Goal: Task Accomplishment & Management: Manage account settings

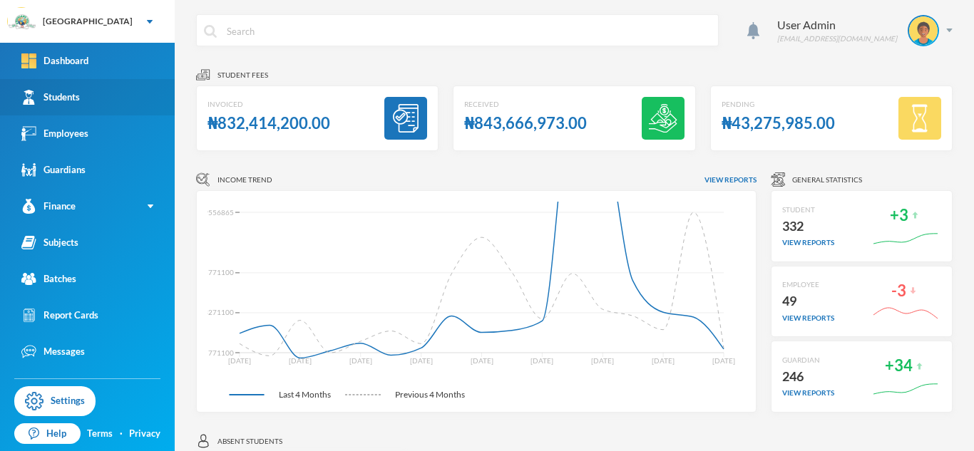
click at [74, 101] on div "Students" at bounding box center [50, 97] width 58 height 15
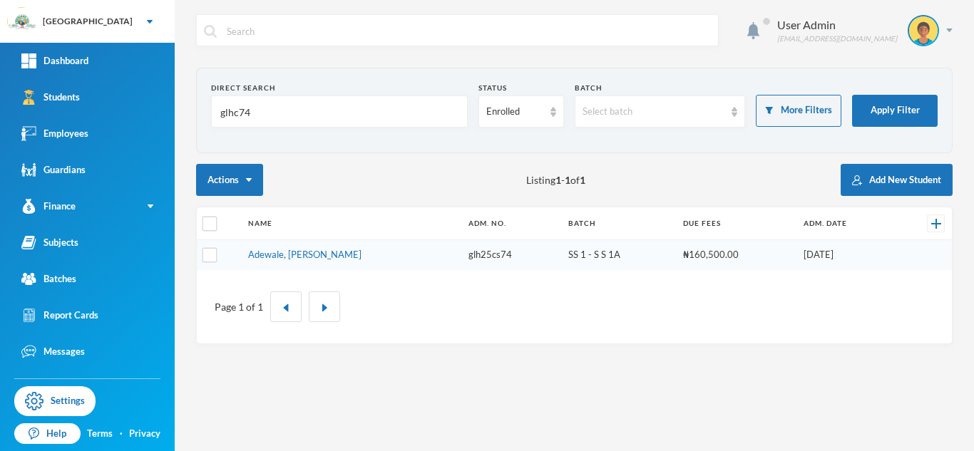
click at [290, 107] on input "glhc74" at bounding box center [339, 112] width 241 height 32
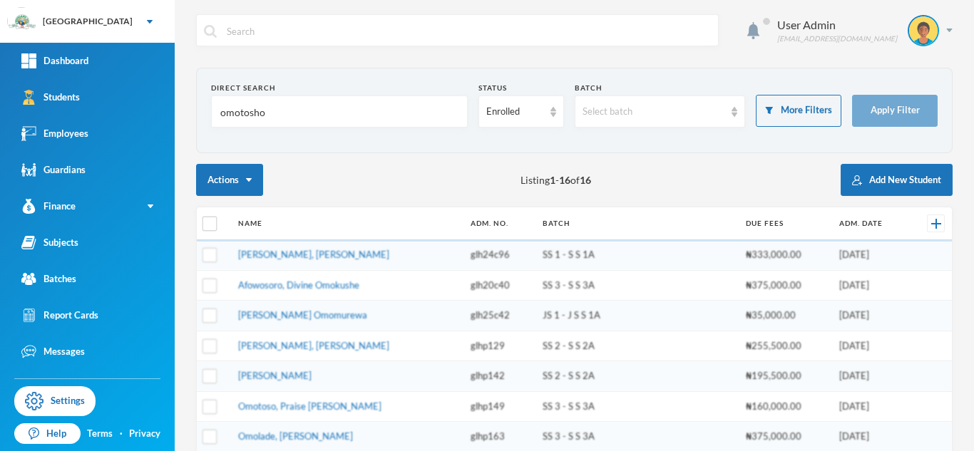
type input "omotosho"
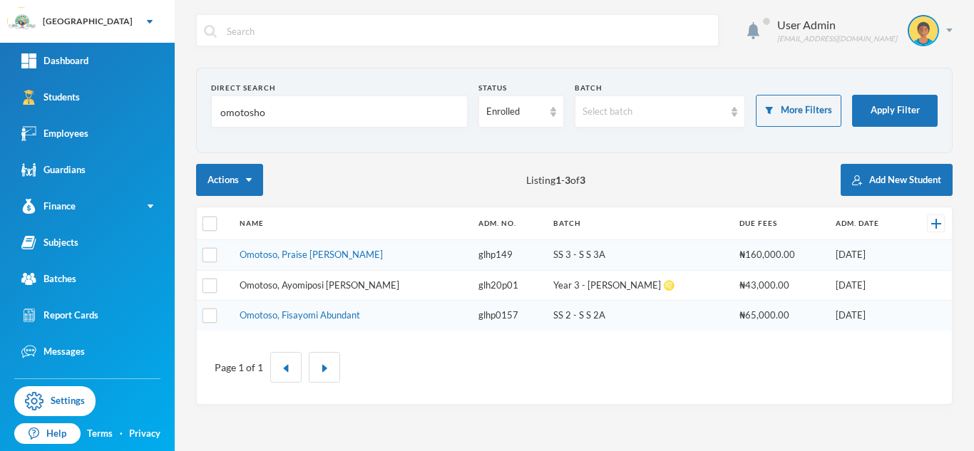
click at [316, 287] on link "Omotoso, Ayomiposi [PERSON_NAME]" at bounding box center [320, 284] width 160 height 11
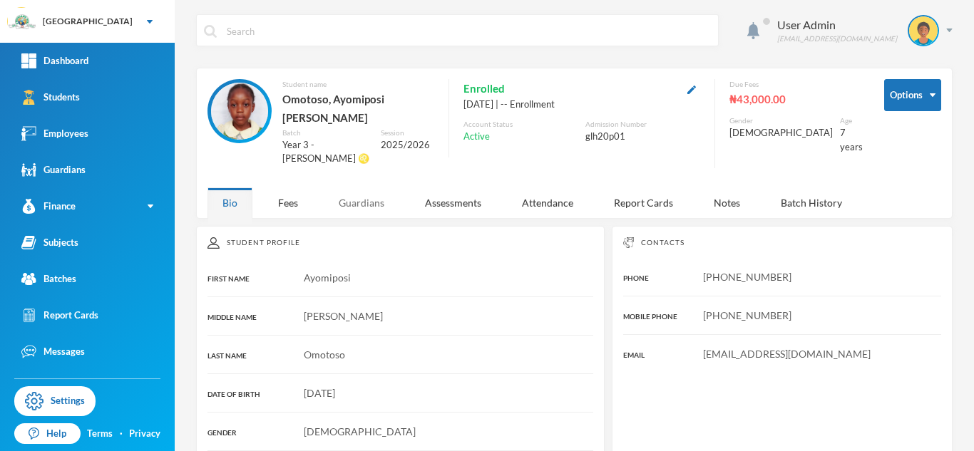
click at [378, 188] on div "Guardians" at bounding box center [362, 203] width 76 height 31
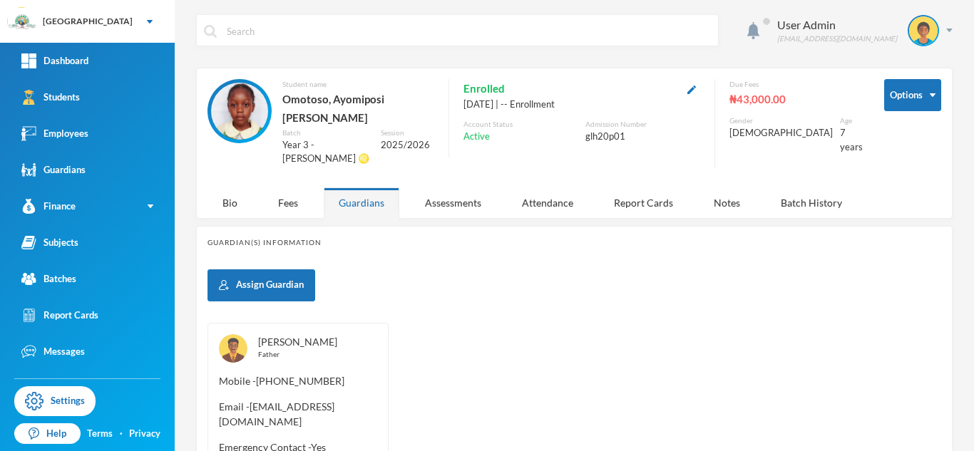
click at [337, 336] on link "[PERSON_NAME]" at bounding box center [297, 342] width 79 height 12
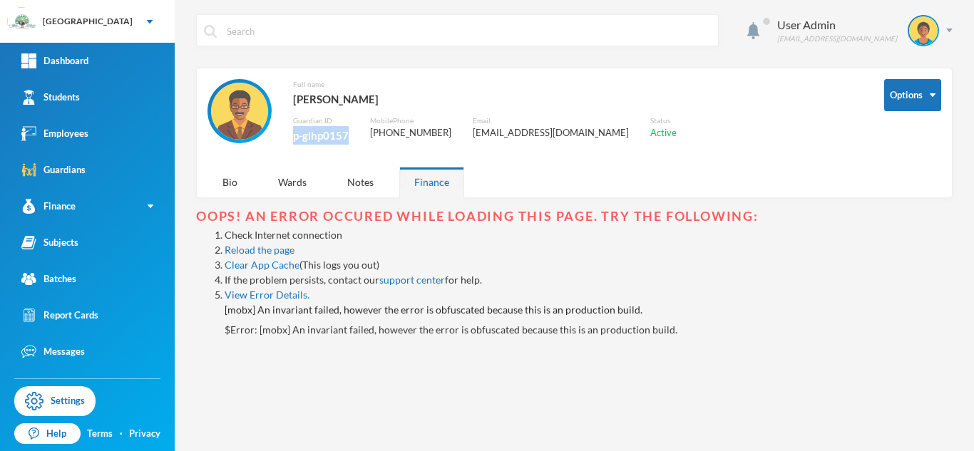
drag, startPoint x: 292, startPoint y: 138, endPoint x: 355, endPoint y: 131, distance: 63.1
click at [355, 131] on div "Full name [PERSON_NAME] Guardian ID p-glhp0157 Mobile Phone [PHONE_NUMBER] Emai…" at bounding box center [534, 119] width 655 height 81
copy div "p-glhp0157"
click at [949, 30] on img at bounding box center [949, 31] width 6 height 4
click at [917, 102] on button "Logout" at bounding box center [913, 103] width 64 height 21
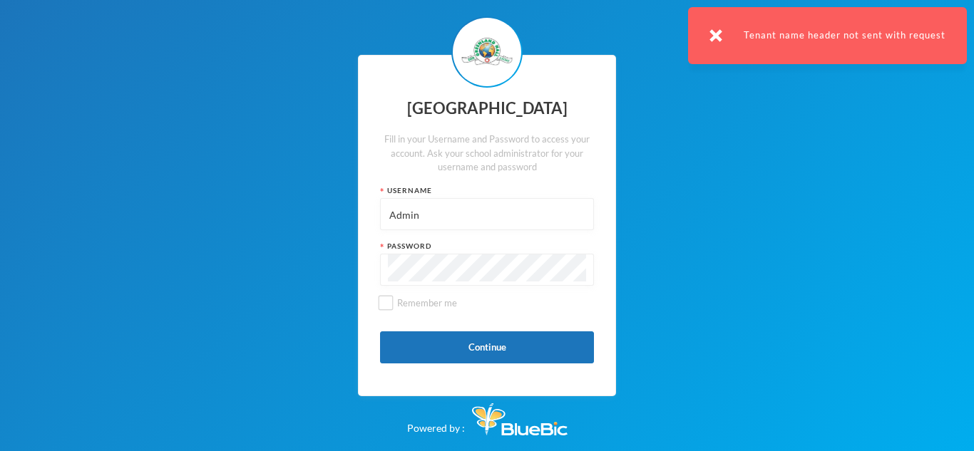
click at [428, 212] on input "Admin" at bounding box center [487, 215] width 198 height 32
paste input "p-glhp0157"
type input "p-glhp0157"
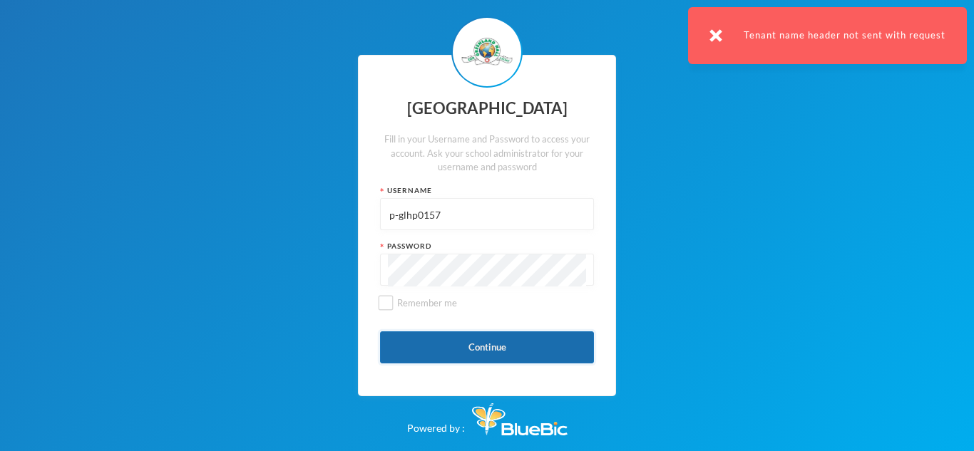
click at [504, 347] on button "Continue" at bounding box center [487, 348] width 214 height 32
click at [490, 339] on button "Continue" at bounding box center [487, 348] width 214 height 32
click at [496, 344] on button "Continue" at bounding box center [487, 348] width 214 height 32
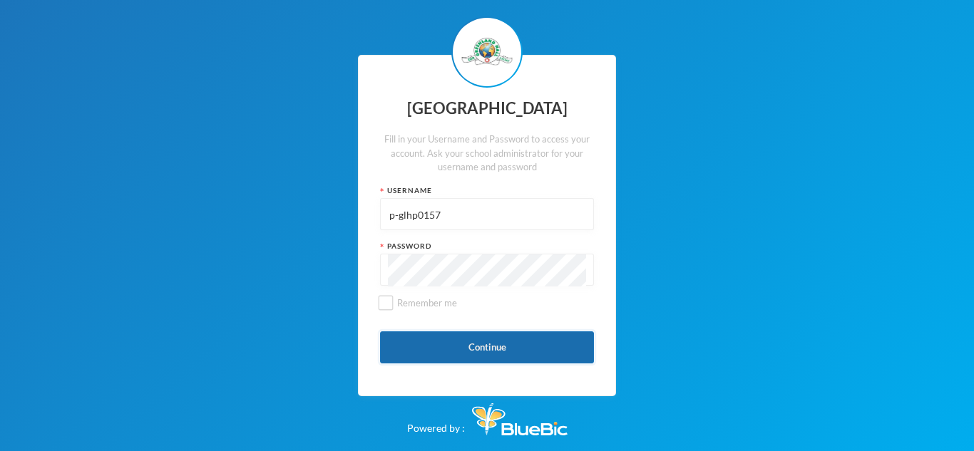
click at [496, 344] on button "Continue" at bounding box center [487, 348] width 214 height 32
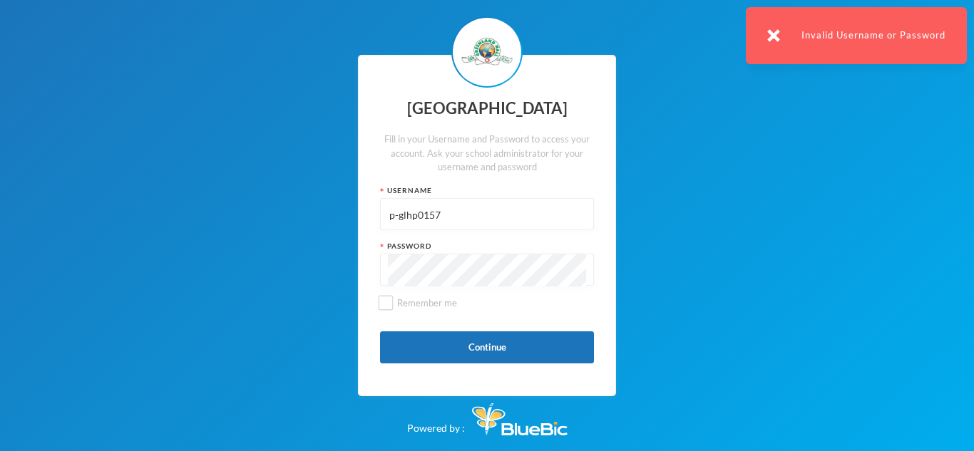
click at [436, 207] on input "p-glhp0157" at bounding box center [487, 215] width 198 height 32
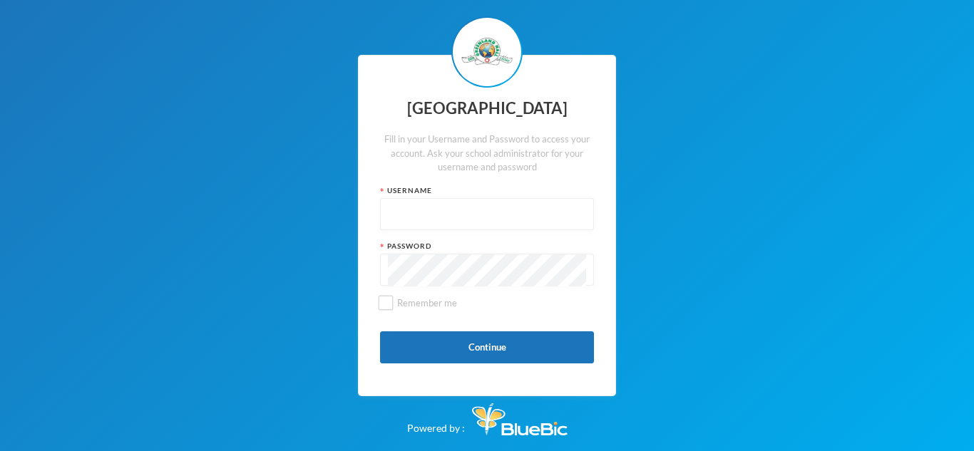
click at [421, 221] on input "text" at bounding box center [487, 215] width 198 height 32
type input "Admin"
click at [516, 357] on button "Continue" at bounding box center [487, 348] width 214 height 32
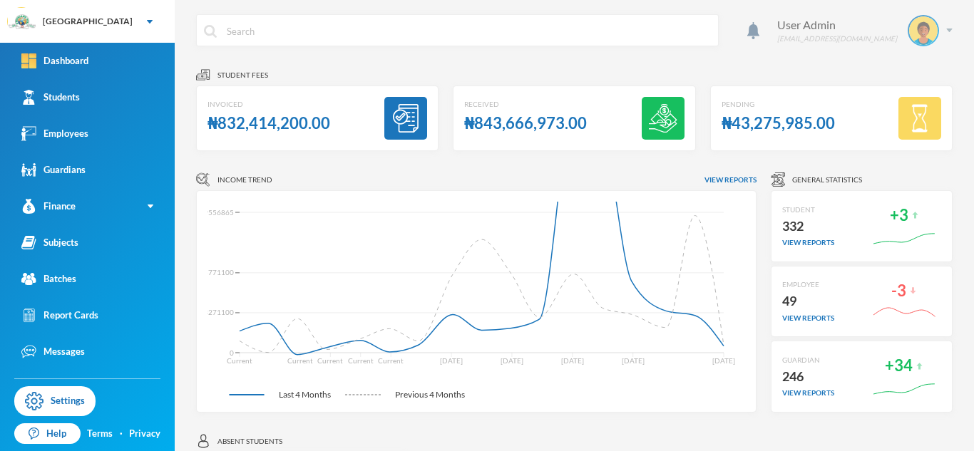
click at [949, 31] on img at bounding box center [949, 31] width 6 height 4
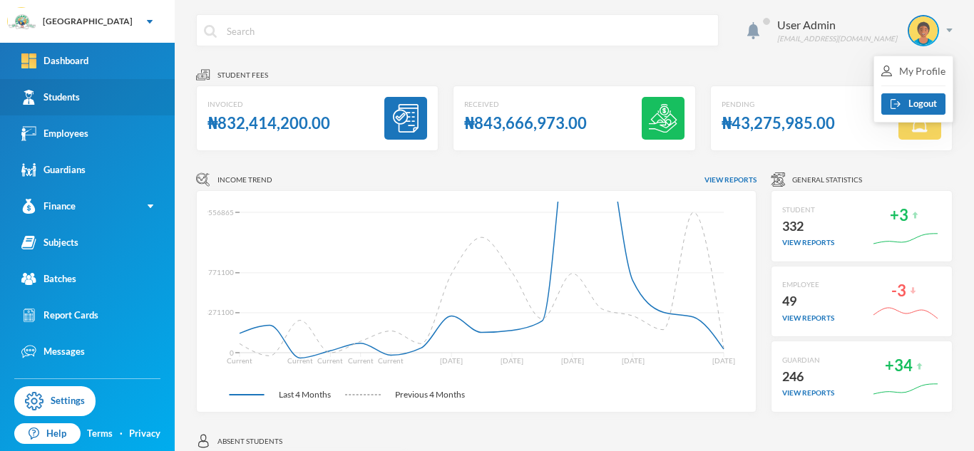
click at [86, 105] on link "Students" at bounding box center [87, 97] width 175 height 36
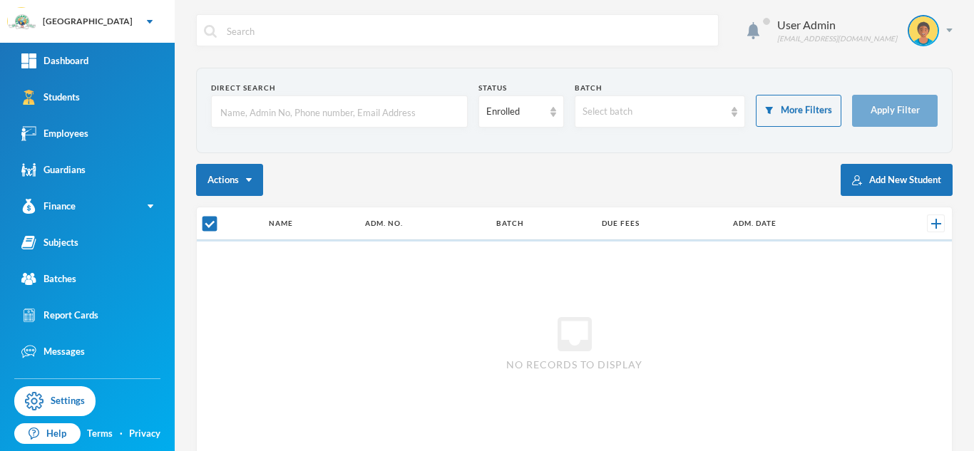
checkbox input "false"
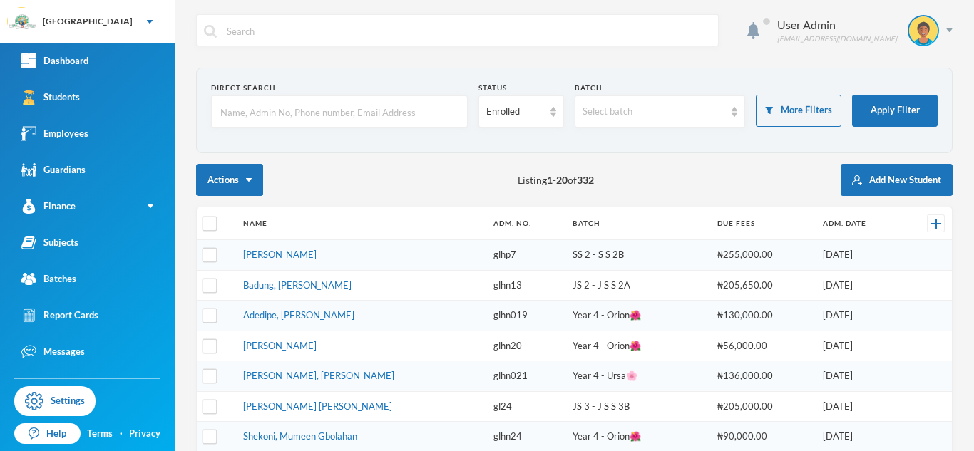
click at [257, 113] on input "text" at bounding box center [339, 112] width 241 height 32
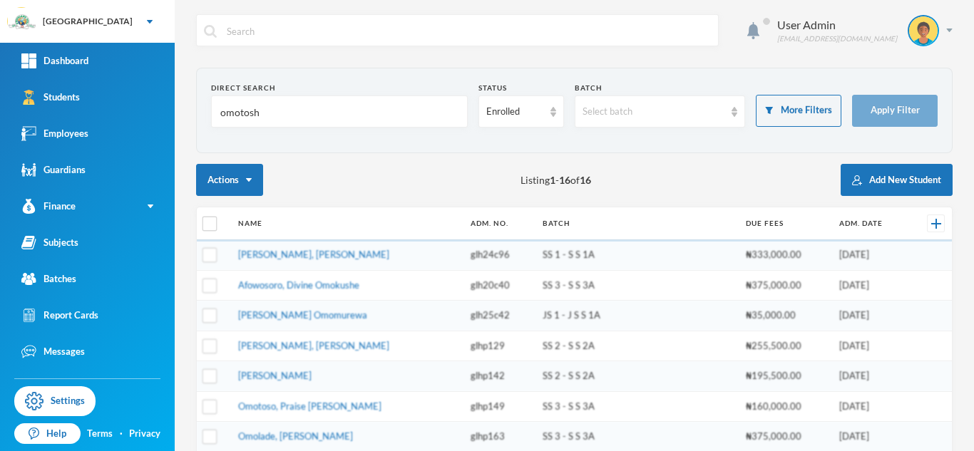
type input "omotosho"
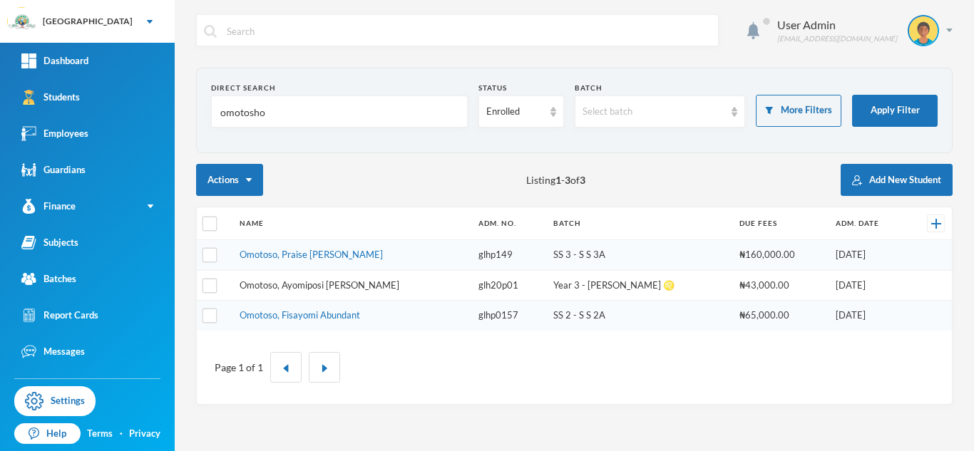
click at [337, 285] on link "Omotoso, Ayomiposi [PERSON_NAME]" at bounding box center [320, 284] width 160 height 11
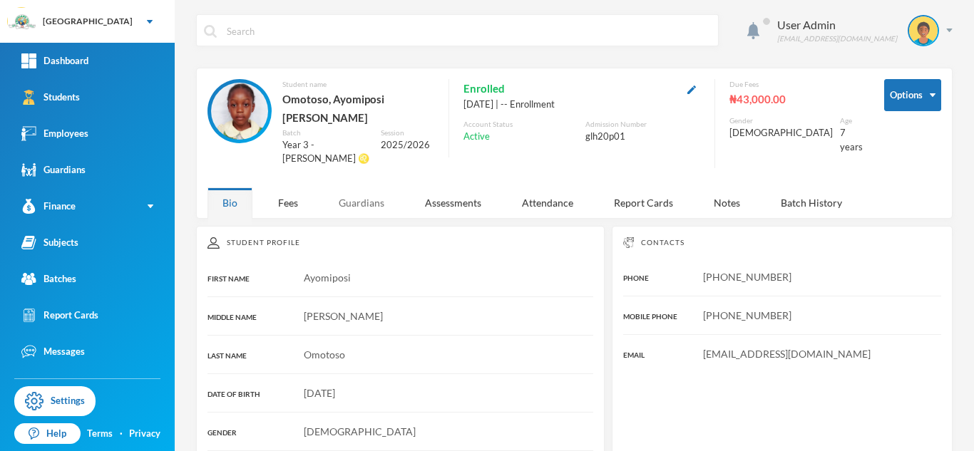
click at [371, 188] on div "Guardians" at bounding box center [362, 203] width 76 height 31
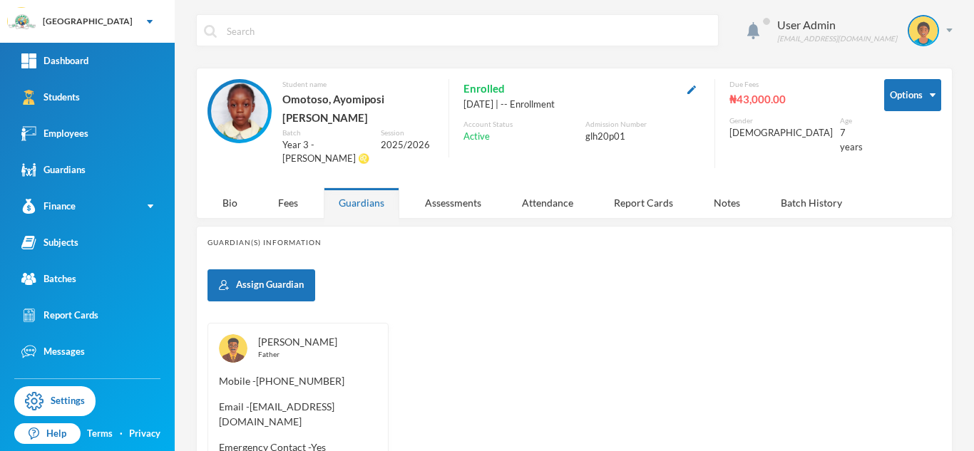
click at [337, 336] on link "[PERSON_NAME]" at bounding box center [297, 342] width 79 height 12
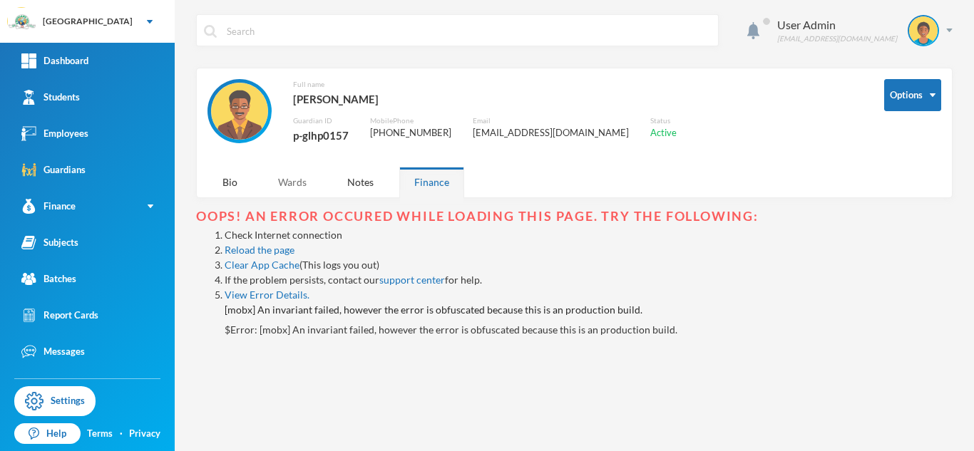
click at [314, 186] on div "Wards" at bounding box center [292, 182] width 58 height 31
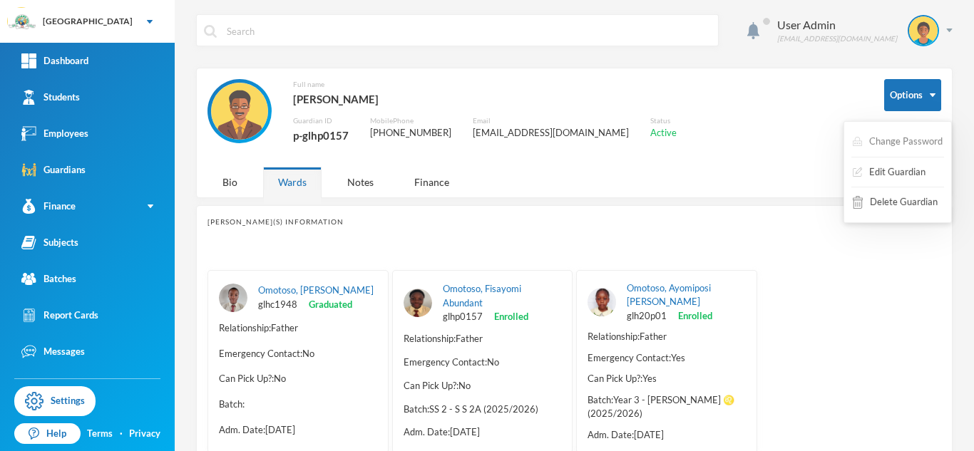
click at [908, 140] on button "Change Password" at bounding box center [897, 142] width 93 height 26
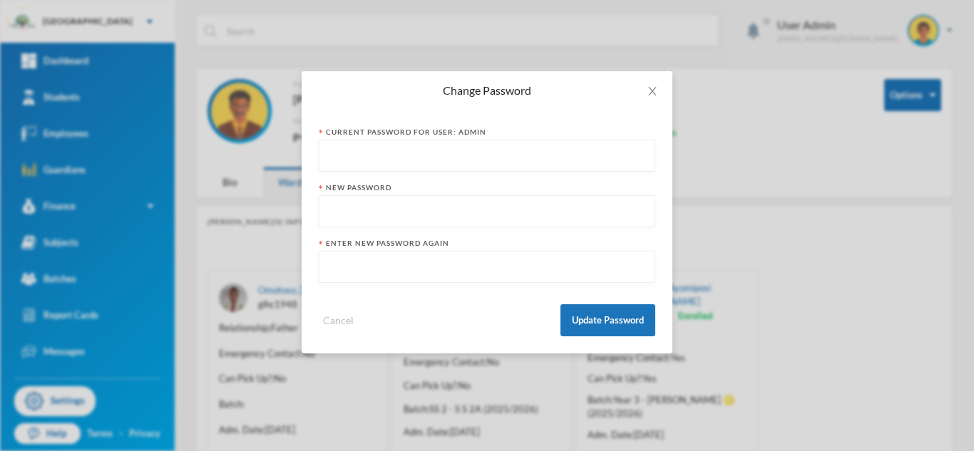
click at [458, 151] on input "text" at bounding box center [487, 156] width 321 height 32
type input "102938Verify**90&@"
click at [412, 216] on input "text" at bounding box center [487, 212] width 321 height 32
type input "Omotoso57"
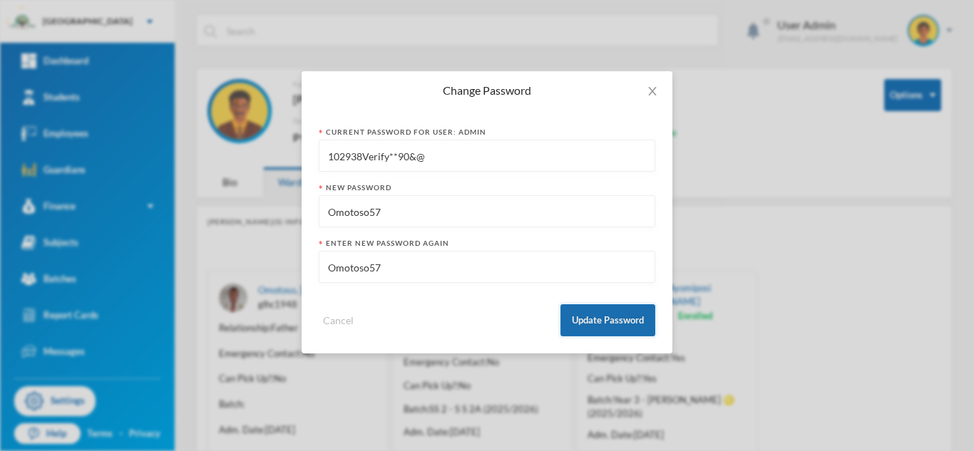
click at [601, 320] on button "Update Password" at bounding box center [607, 320] width 95 height 32
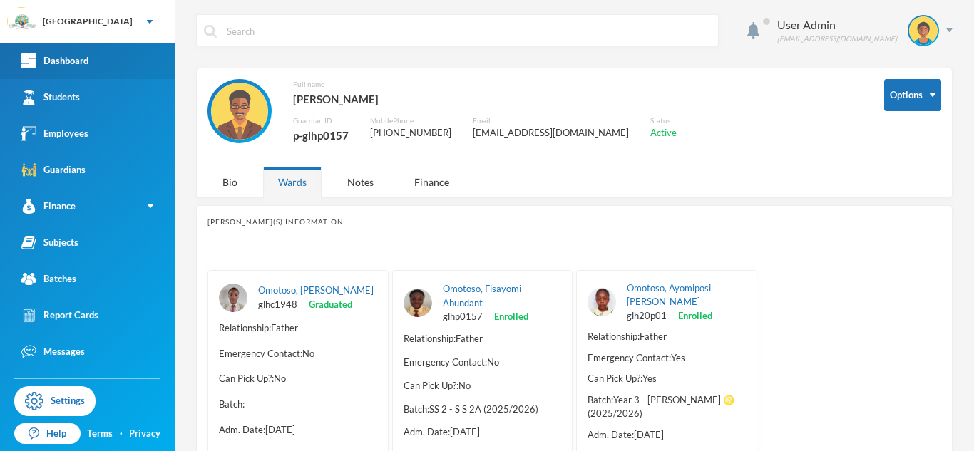
click at [77, 61] on div "Dashboard" at bounding box center [54, 60] width 67 height 15
